Goal: Task Accomplishment & Management: Manage account settings

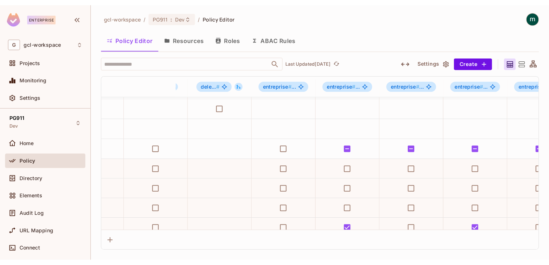
scroll to position [14, 749]
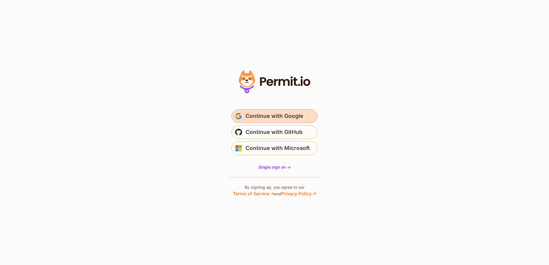
click at [273, 119] on span "Continue with Google" at bounding box center [274, 116] width 58 height 9
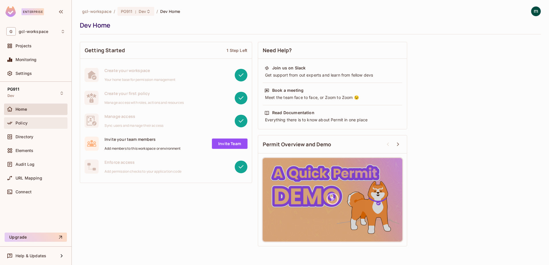
click at [18, 122] on span "Policy" at bounding box center [22, 123] width 12 height 5
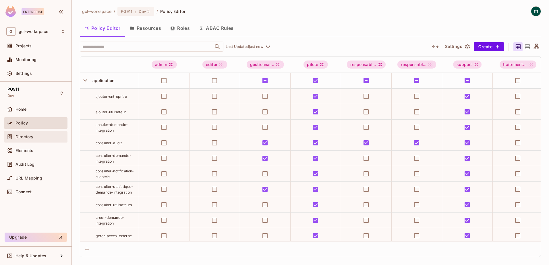
click at [19, 137] on span "Directory" at bounding box center [25, 137] width 18 height 5
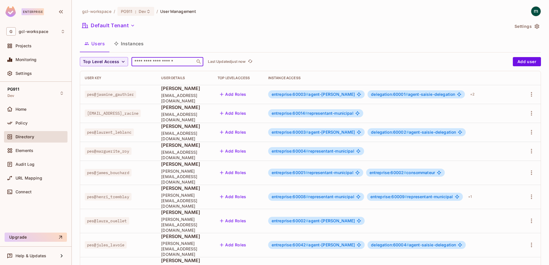
click at [147, 63] on input "text" at bounding box center [163, 62] width 60 height 6
click at [136, 61] on input "text" at bounding box center [163, 62] width 60 height 6
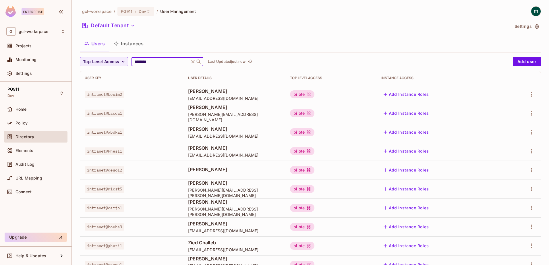
type input "********"
